Goal: Ask a question: Seek information or help from site administrators or community

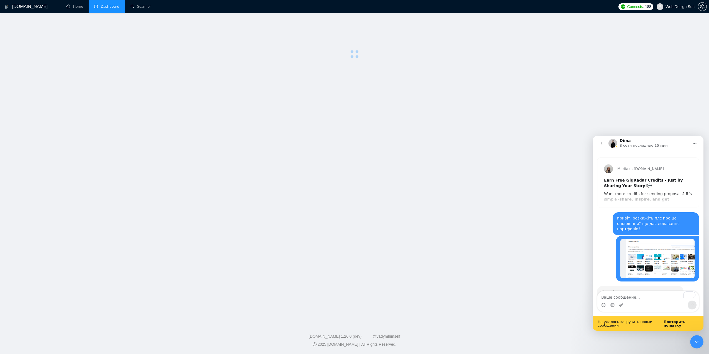
scroll to position [650, 0]
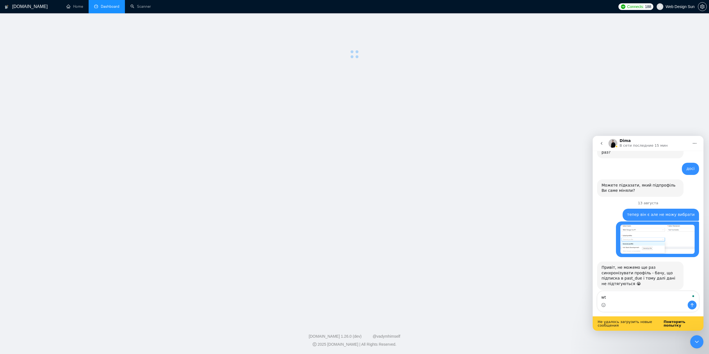
type textarea "w"
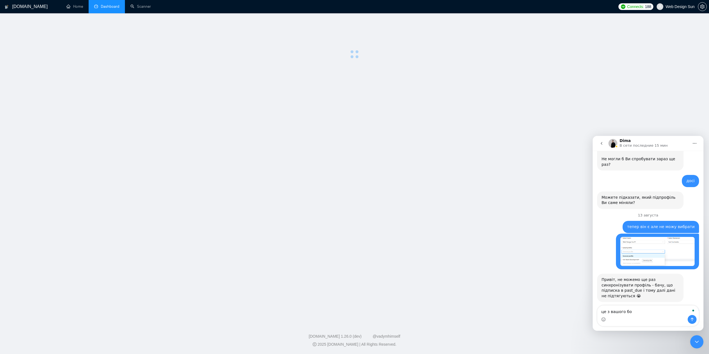
scroll to position [636, 0]
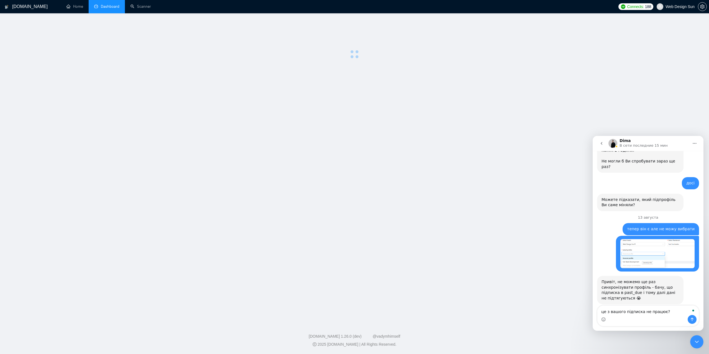
type textarea "це з вашого підписка не працює?"
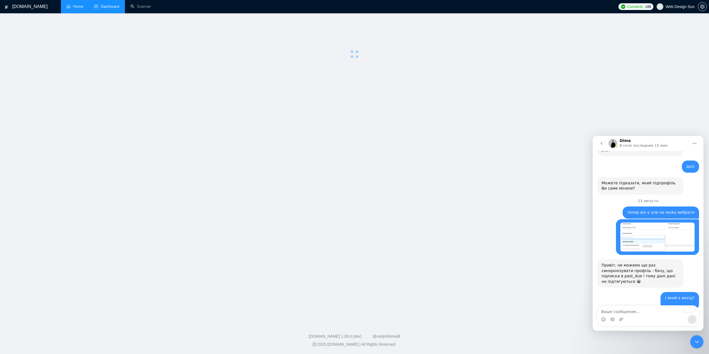
click at [78, 6] on link "Home" at bounding box center [74, 6] width 17 height 5
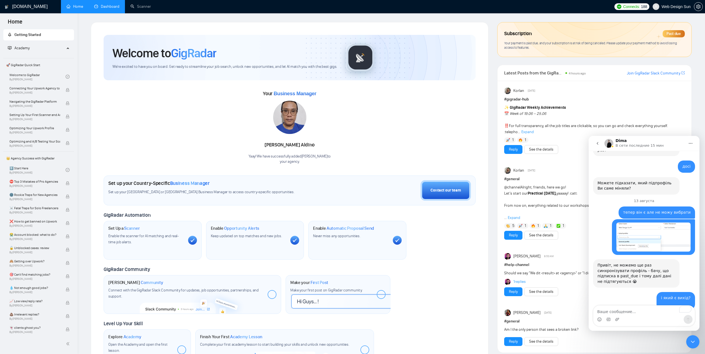
click at [104, 9] on link "Dashboard" at bounding box center [106, 6] width 25 height 5
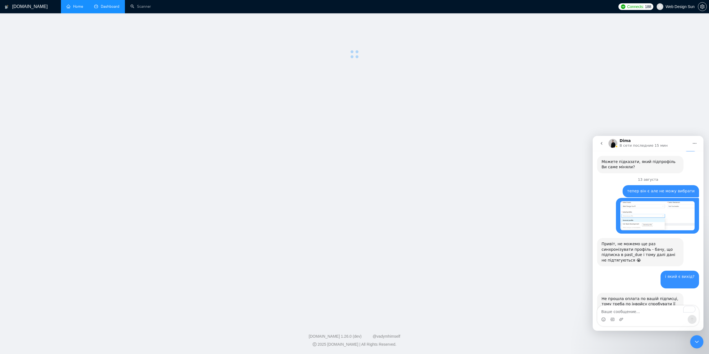
scroll to position [685, 0]
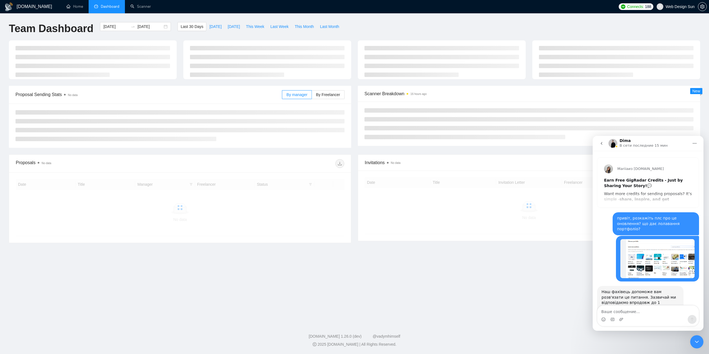
scroll to position [685, 0]
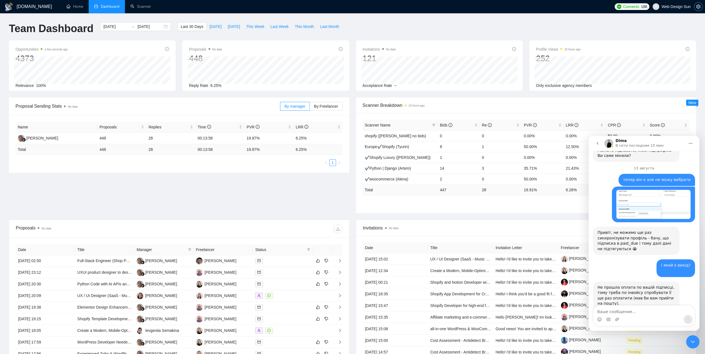
click at [699, 6] on icon "setting" at bounding box center [698, 6] width 4 height 4
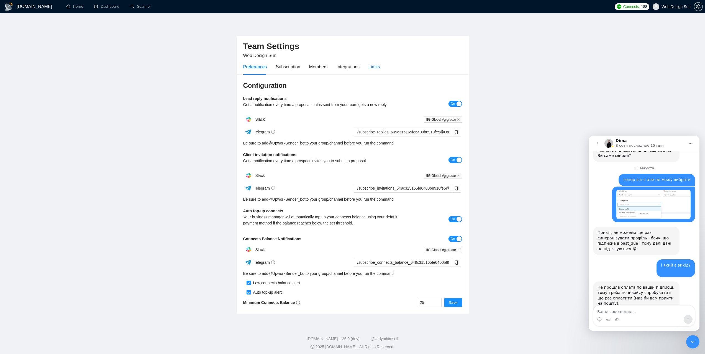
click at [372, 65] on div "Limits" at bounding box center [374, 66] width 12 height 7
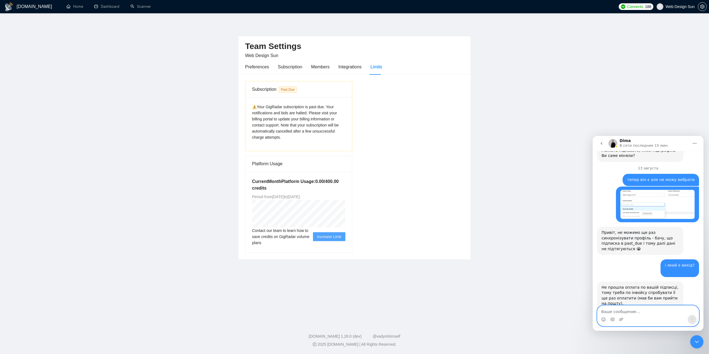
click at [624, 310] on textarea "Ваше сообщение..." at bounding box center [647, 310] width 101 height 9
type textarea "ми сплатили"
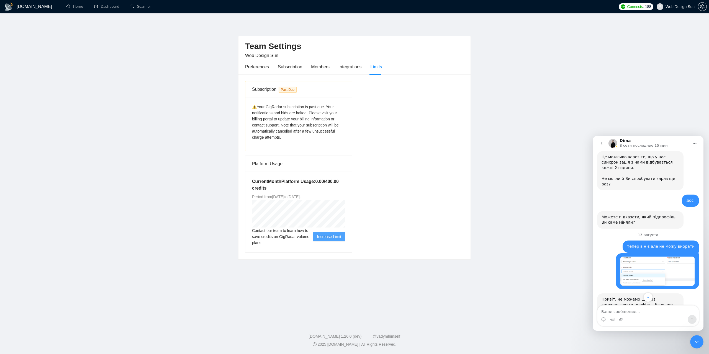
scroll to position [535, 0]
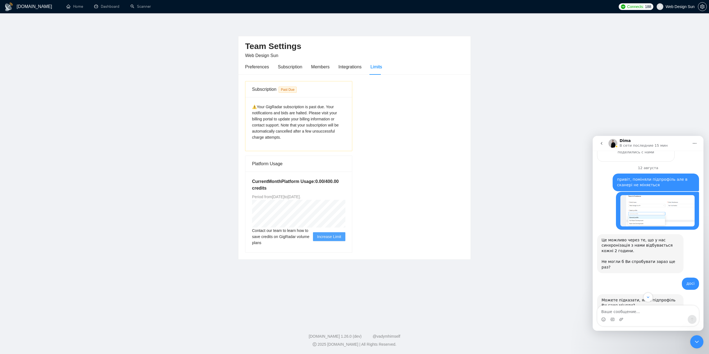
click at [629, 340] on img "artemrasenko@webdesignsun.com говорит…" at bounding box center [657, 354] width 74 height 29
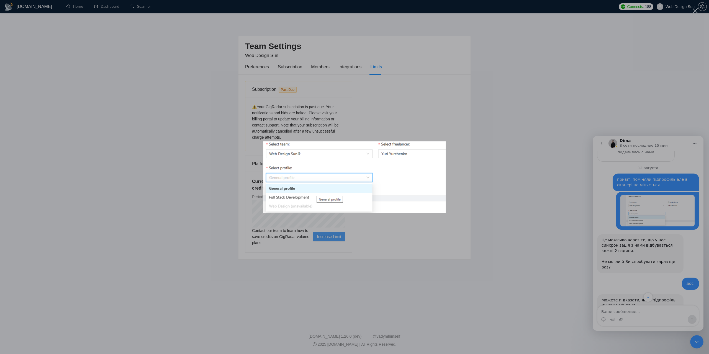
click at [404, 246] on div "Мессенджер Intercom" at bounding box center [354, 177] width 709 height 354
